Goal: Transaction & Acquisition: Purchase product/service

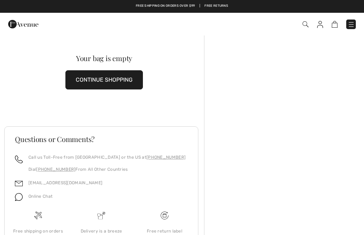
click at [79, 82] on button "CONTINUE SHOPPING" at bounding box center [103, 79] width 77 height 19
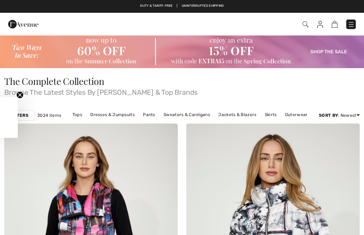
checkbox input "true"
click at [338, 54] on img at bounding box center [182, 51] width 364 height 33
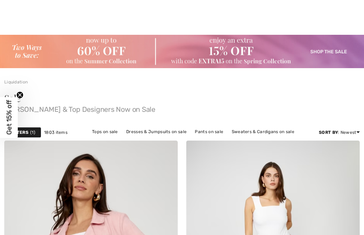
checkbox input "true"
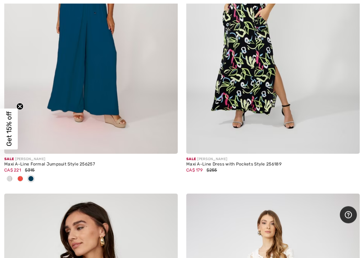
scroll to position [823, 0]
click at [235, 163] on div "Maxi A-Line Dress with Pockets Style 256189" at bounding box center [272, 164] width 173 height 5
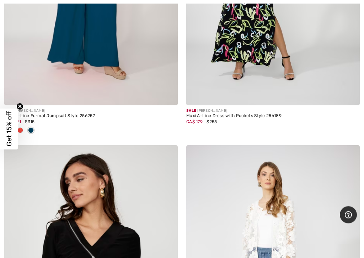
scroll to position [872, 0]
click at [217, 117] on div "Maxi A-Line Dress with Pockets Style 256189" at bounding box center [272, 115] width 173 height 5
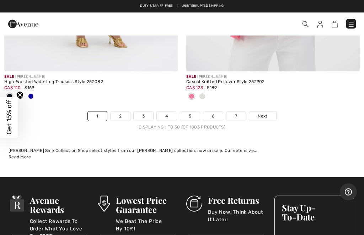
scroll to position [7648, 0]
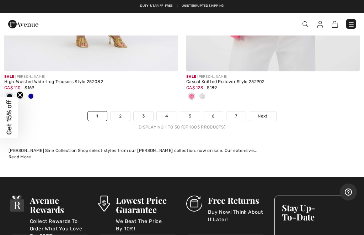
click at [125, 112] on link "2" at bounding box center [121, 116] width 20 height 9
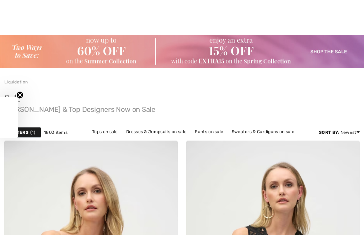
checkbox input "true"
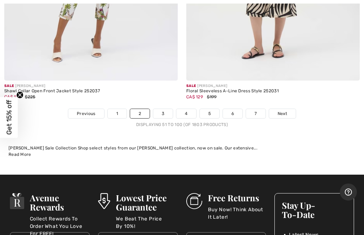
scroll to position [7705, 0]
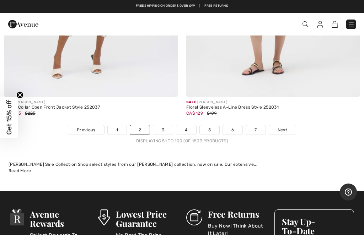
click at [157, 125] on link "3" at bounding box center [163, 129] width 20 height 9
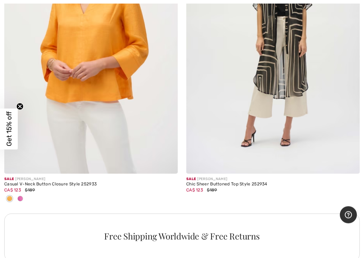
scroll to position [7165, 0]
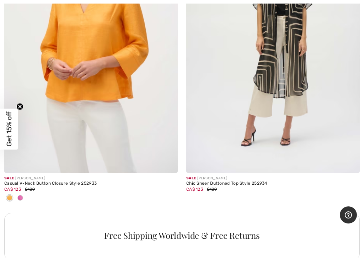
click at [212, 187] on span "$189" at bounding box center [212, 189] width 10 height 5
click at [209, 181] on div "Chic Sheer Buttoned Top Style 252934" at bounding box center [272, 183] width 173 height 5
click at [202, 187] on span "CA$ 123" at bounding box center [194, 189] width 17 height 5
click at [269, 106] on img at bounding box center [272, 43] width 173 height 260
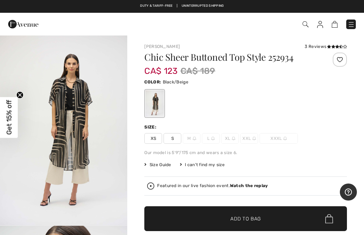
checkbox input "true"
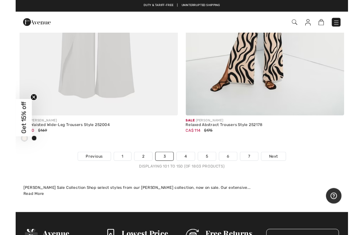
scroll to position [7568, 0]
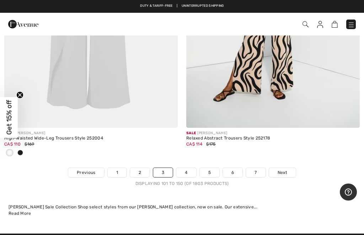
click at [185, 168] on link "4" at bounding box center [186, 172] width 20 height 9
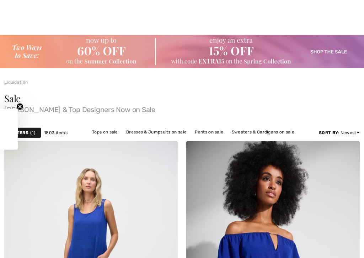
checkbox input "true"
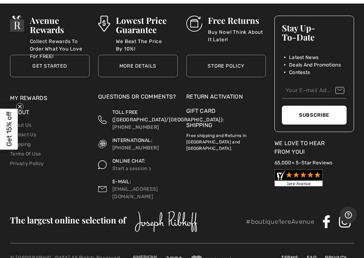
scroll to position [7734, 0]
